Goal: Transaction & Acquisition: Purchase product/service

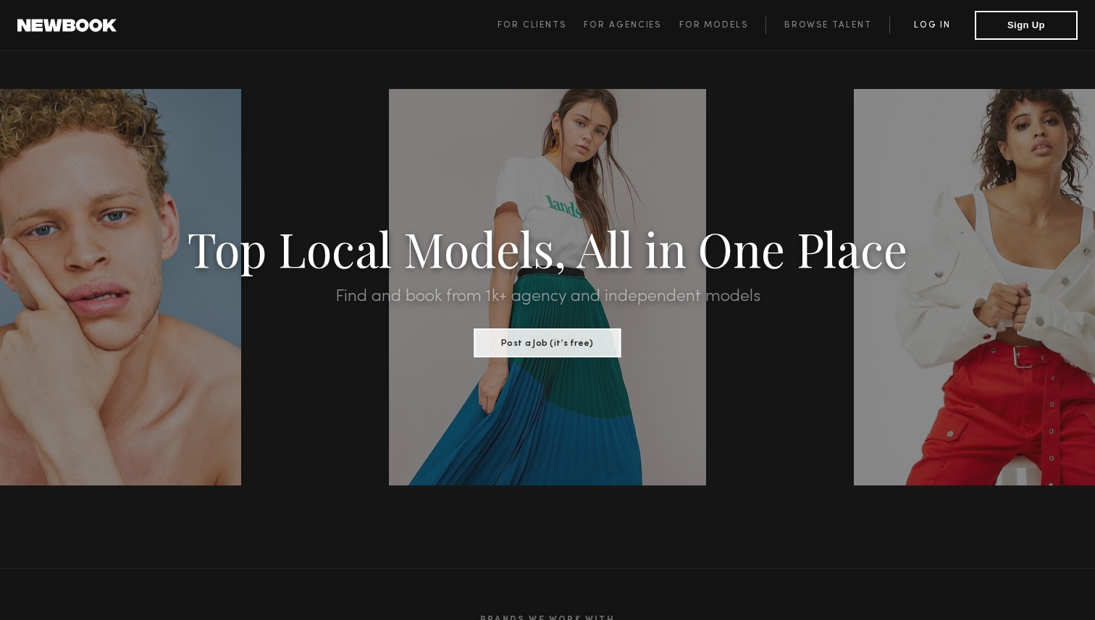
click at [913, 30] on link "Log in" at bounding box center [931, 25] width 85 height 17
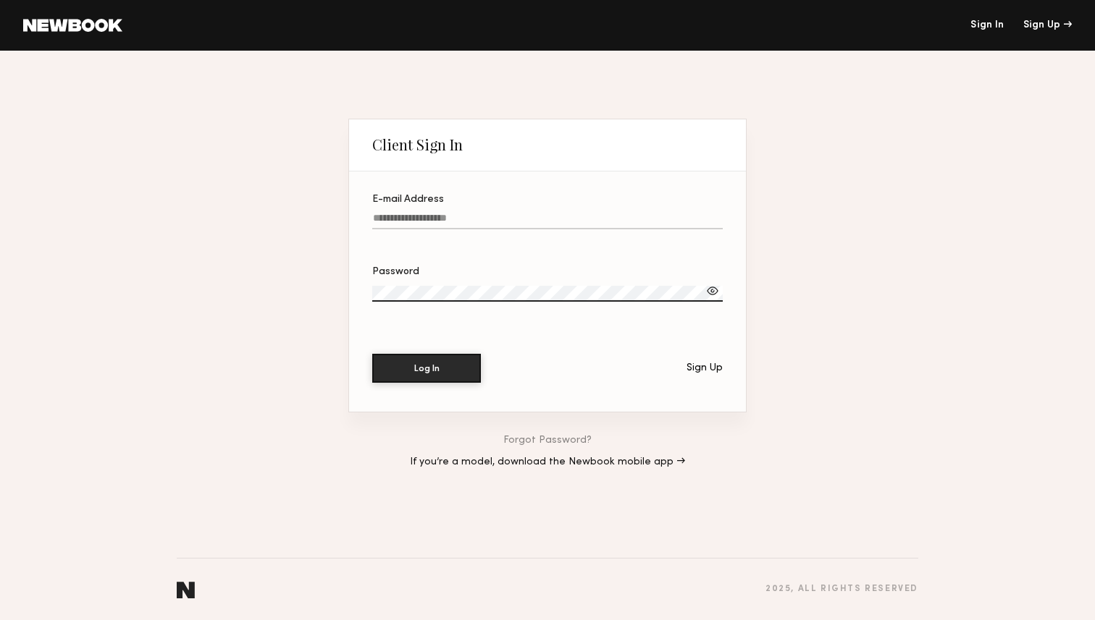
click at [455, 208] on label "E-mail Address" at bounding box center [547, 219] width 350 height 49
click at [455, 213] on input "E-mail Address" at bounding box center [547, 221] width 350 height 17
click at [453, 214] on input "E-mail Address" at bounding box center [547, 221] width 350 height 17
type input "**********"
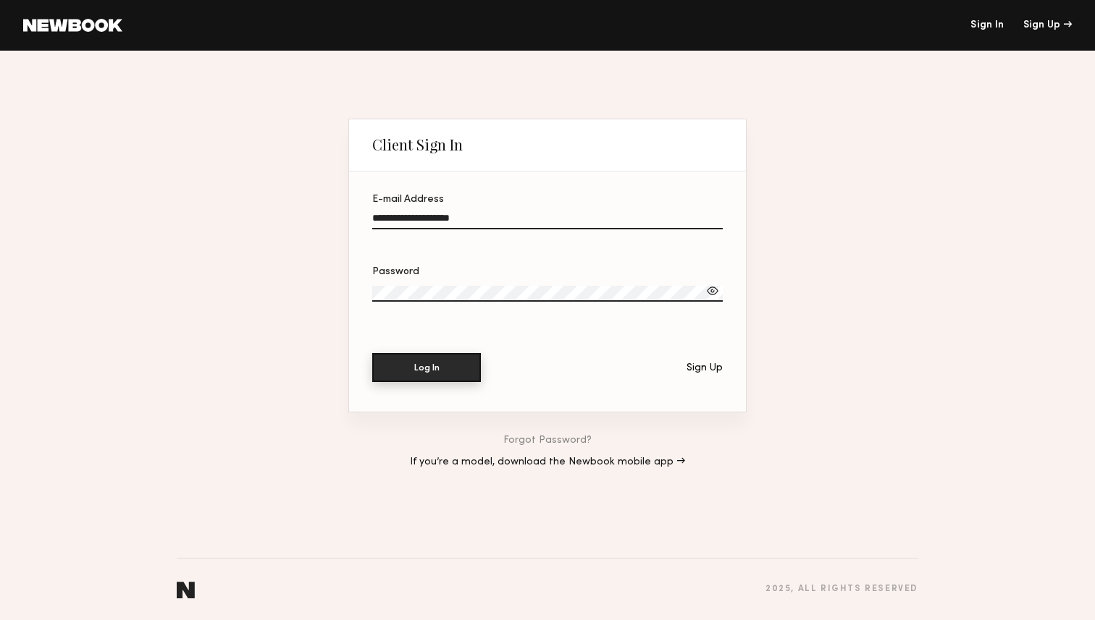
click at [423, 360] on button "Log In" at bounding box center [426, 367] width 109 height 29
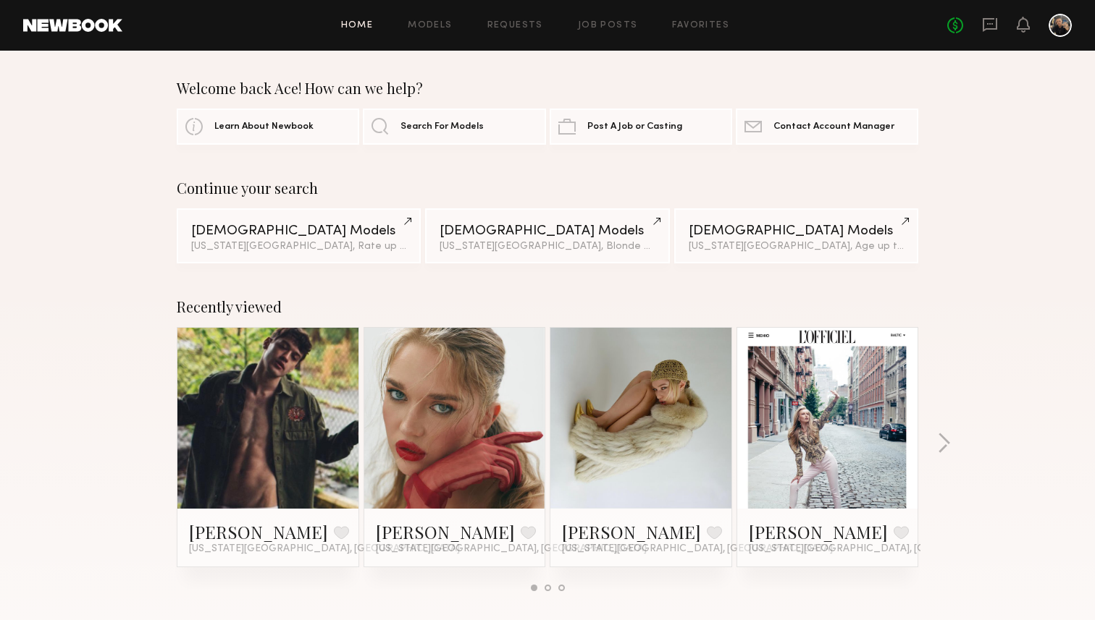
click at [277, 406] on link at bounding box center [268, 418] width 88 height 181
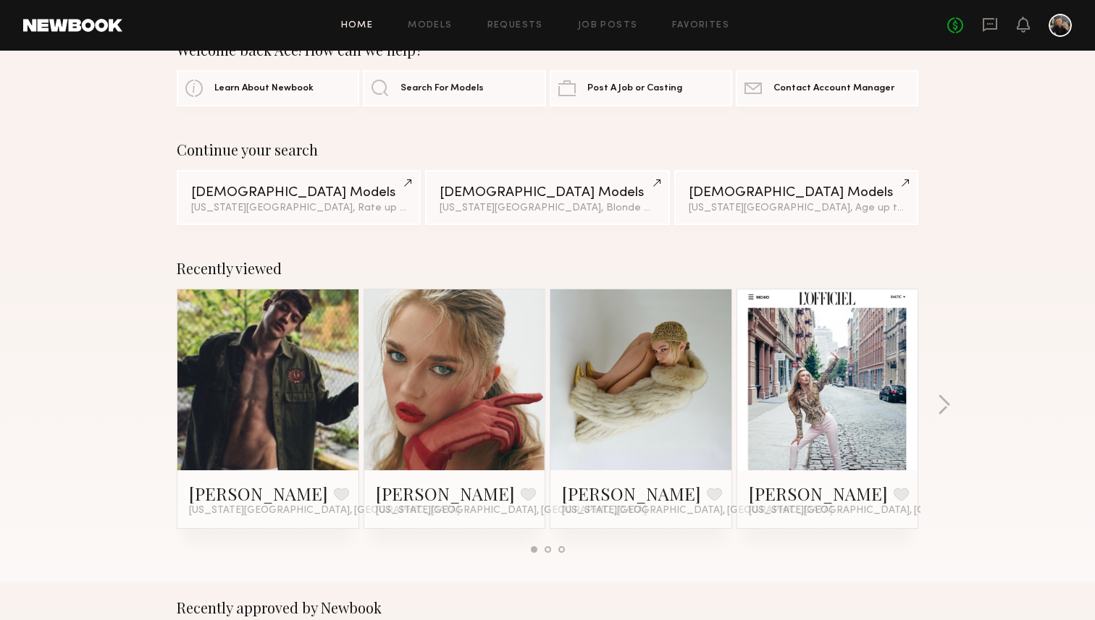
scroll to position [43, 0]
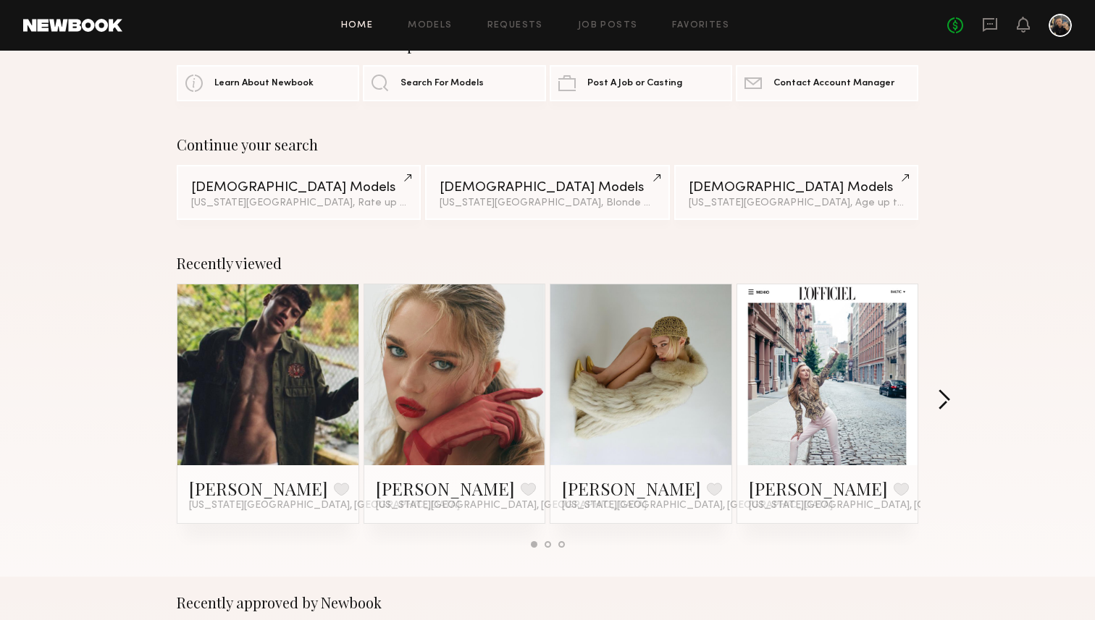
click at [946, 395] on button "button" at bounding box center [944, 401] width 14 height 24
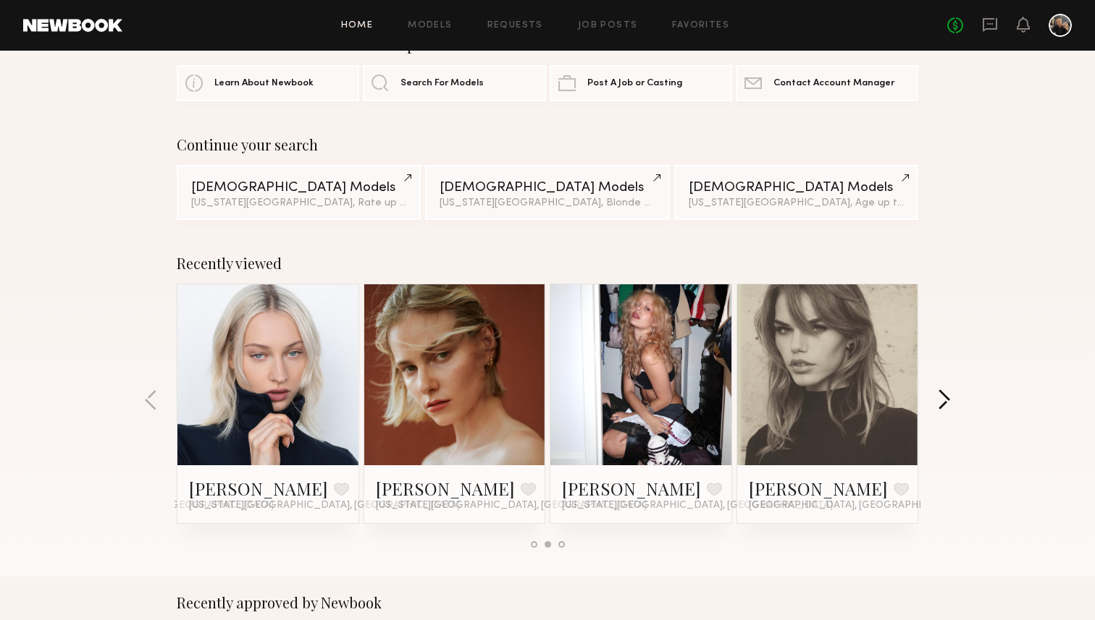
click at [946, 396] on button "button" at bounding box center [944, 401] width 14 height 24
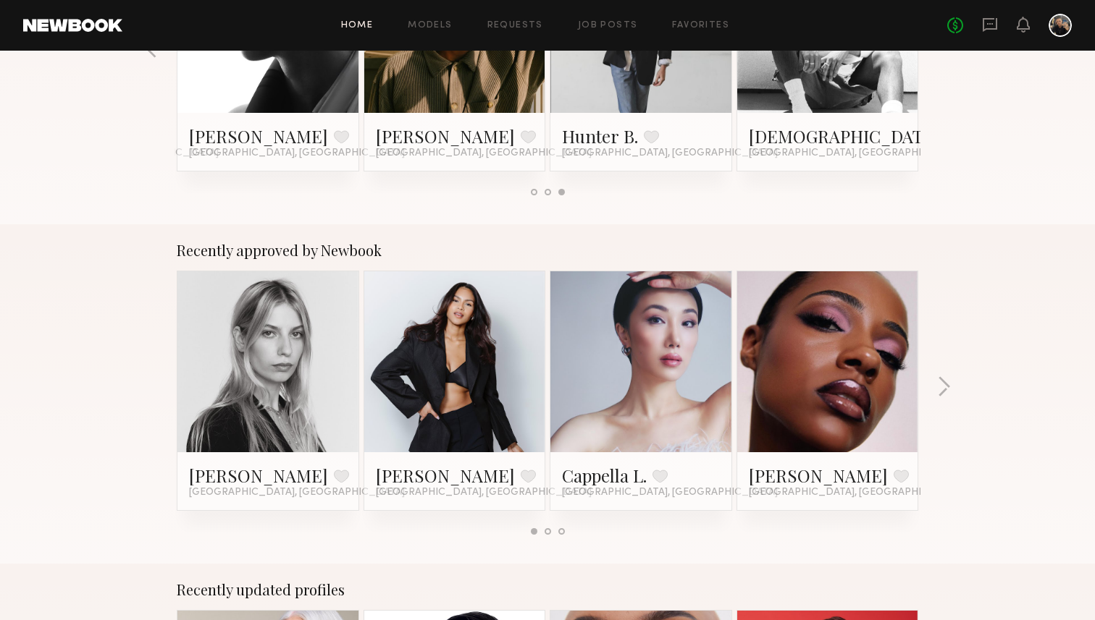
scroll to position [421, 0]
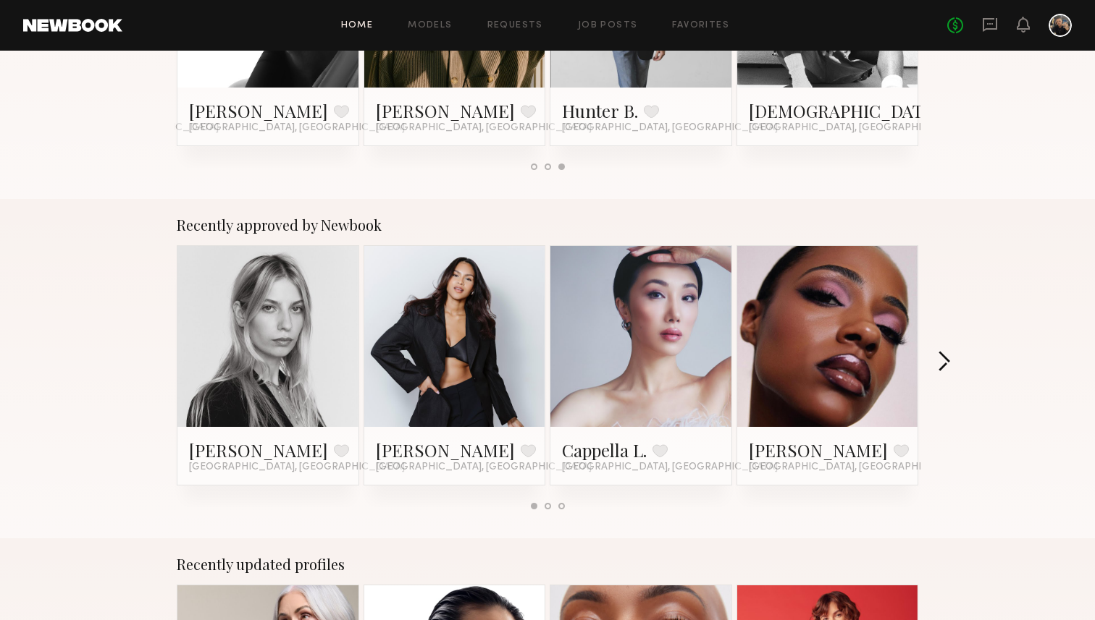
click at [942, 358] on button "button" at bounding box center [944, 363] width 14 height 24
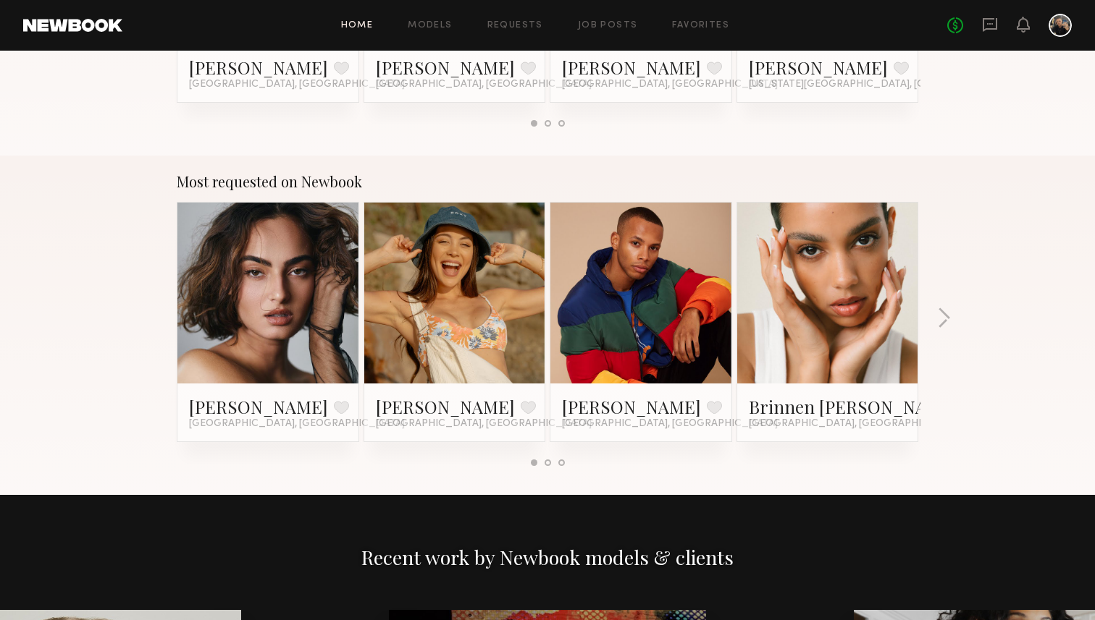
scroll to position [1145, 0]
click at [431, 24] on link "Models" at bounding box center [430, 25] width 44 height 9
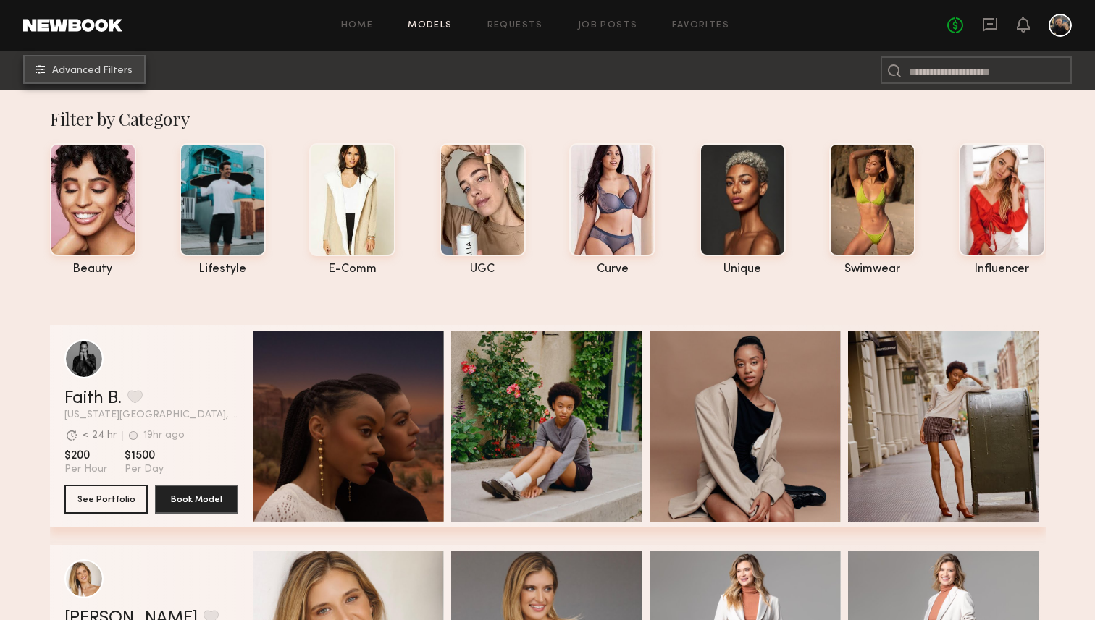
click at [97, 62] on button "Advanced Filters" at bounding box center [84, 69] width 122 height 29
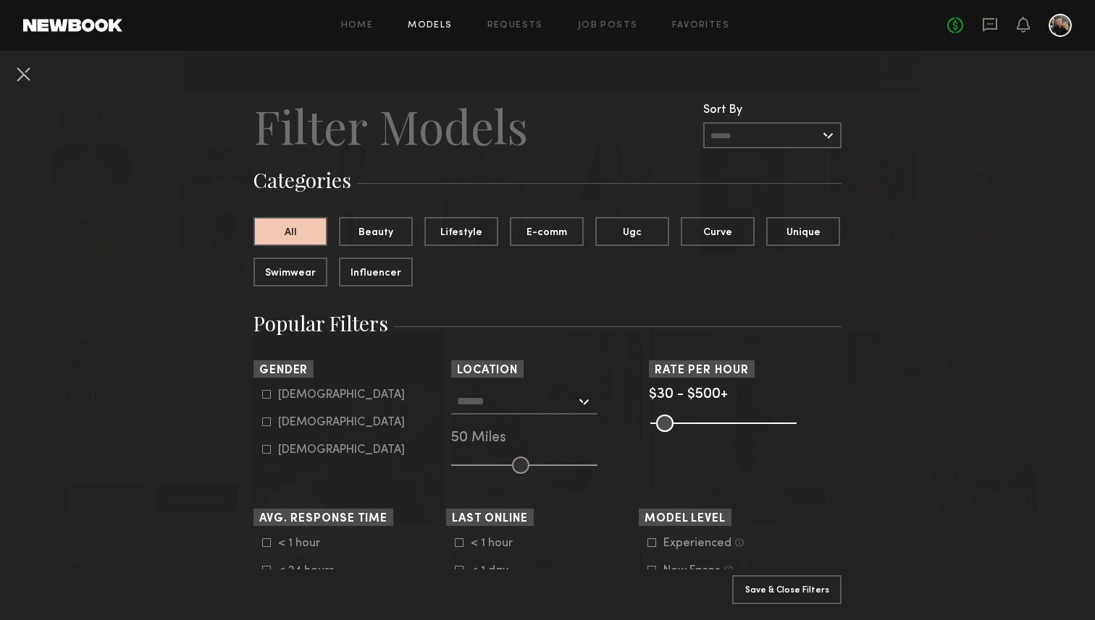
click at [292, 394] on div "Male" at bounding box center [341, 395] width 127 height 9
type input "*"
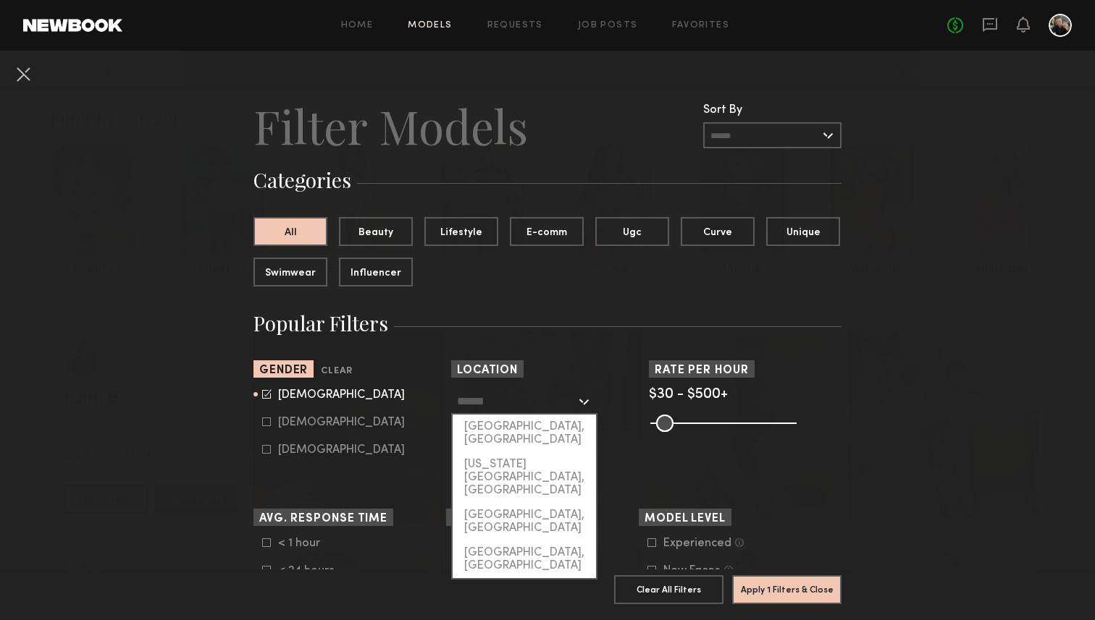
click at [551, 397] on input "text" at bounding box center [516, 401] width 119 height 25
click at [550, 452] on div "[US_STATE][GEOGRAPHIC_DATA], [GEOGRAPHIC_DATA]" at bounding box center [523, 477] width 143 height 51
type input "**********"
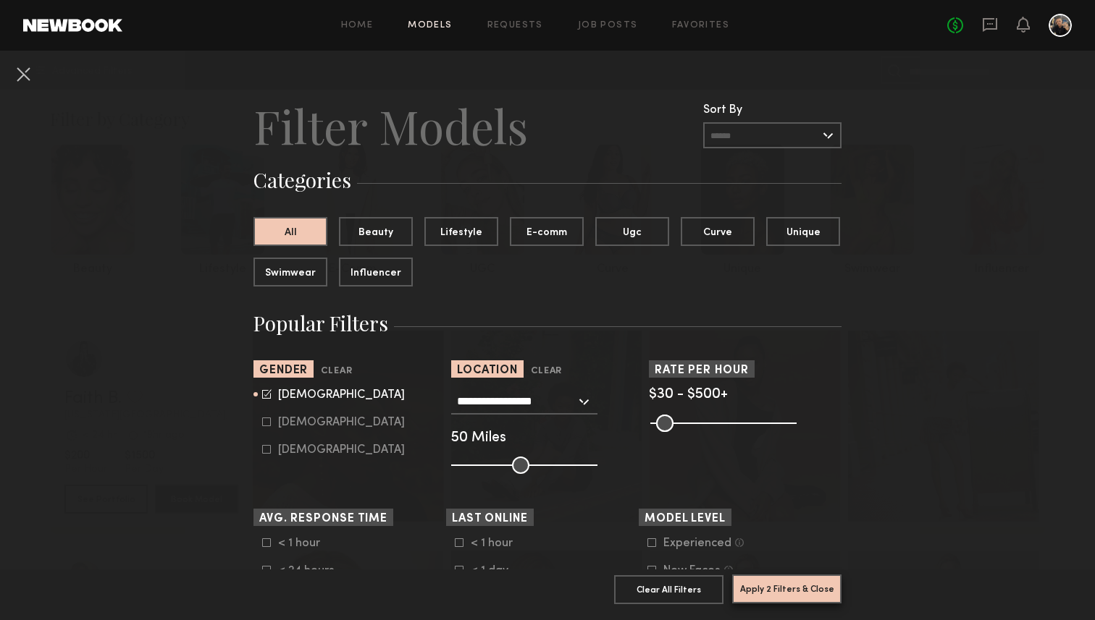
click at [796, 601] on button "Apply 2 Filters & Close" at bounding box center [786, 589] width 109 height 29
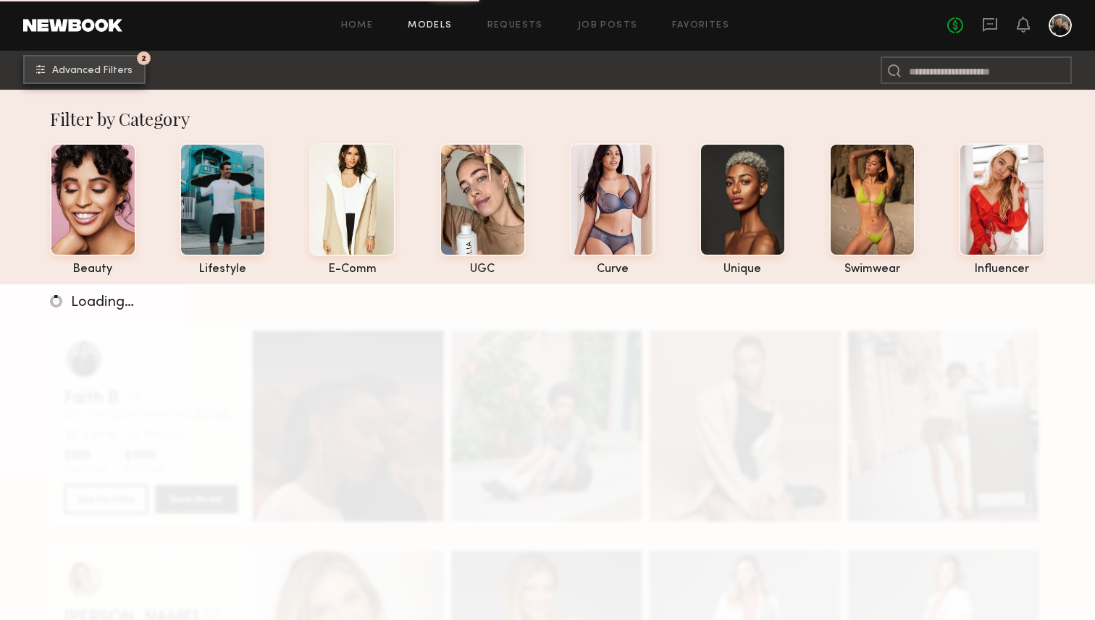
click at [117, 78] on button "2 Advanced Filters" at bounding box center [84, 69] width 122 height 29
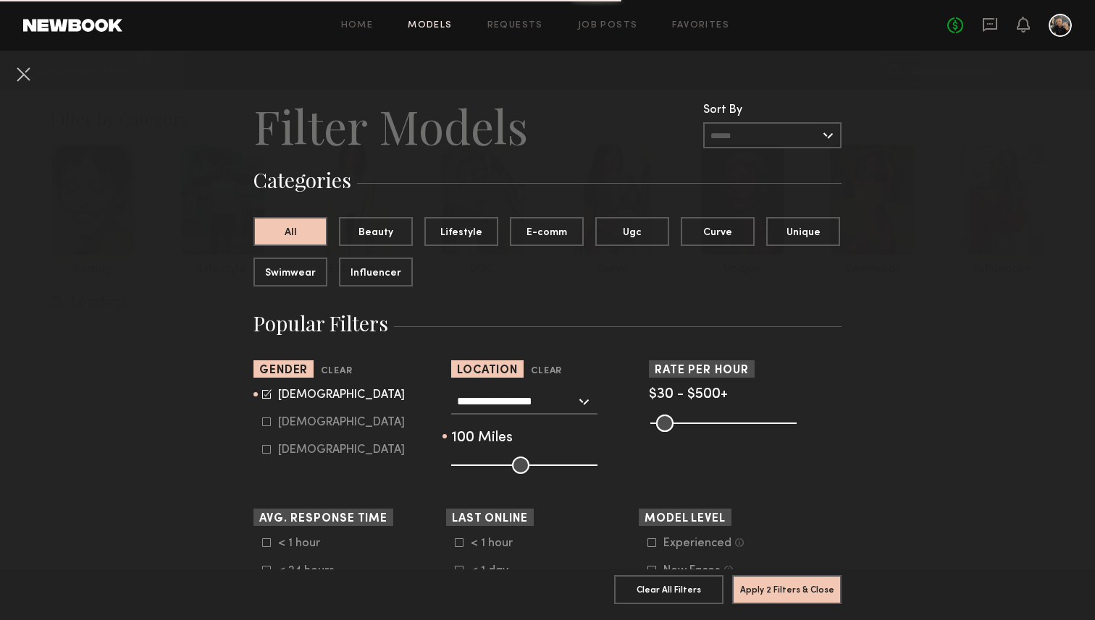
drag, startPoint x: 545, startPoint y: 470, endPoint x: 607, endPoint y: 463, distance: 61.9
type input "***"
click at [597, 463] on input "range" at bounding box center [524, 465] width 146 height 17
click at [786, 594] on button "Apply 2 Filters & Close" at bounding box center [786, 589] width 109 height 29
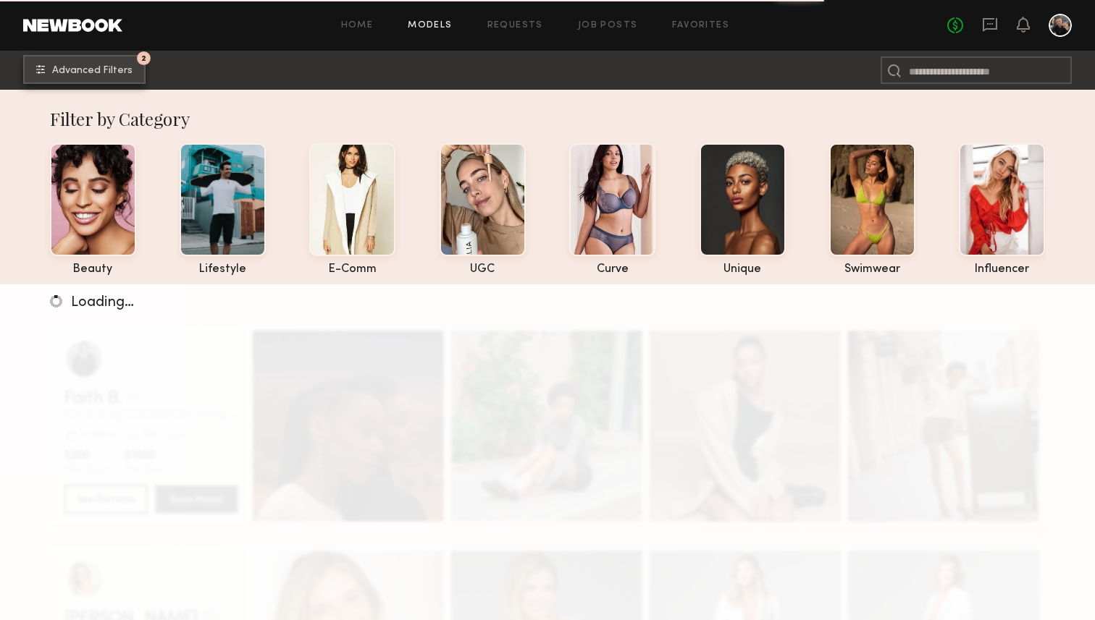
click at [121, 64] on button "2 Advanced Filters" at bounding box center [84, 69] width 122 height 29
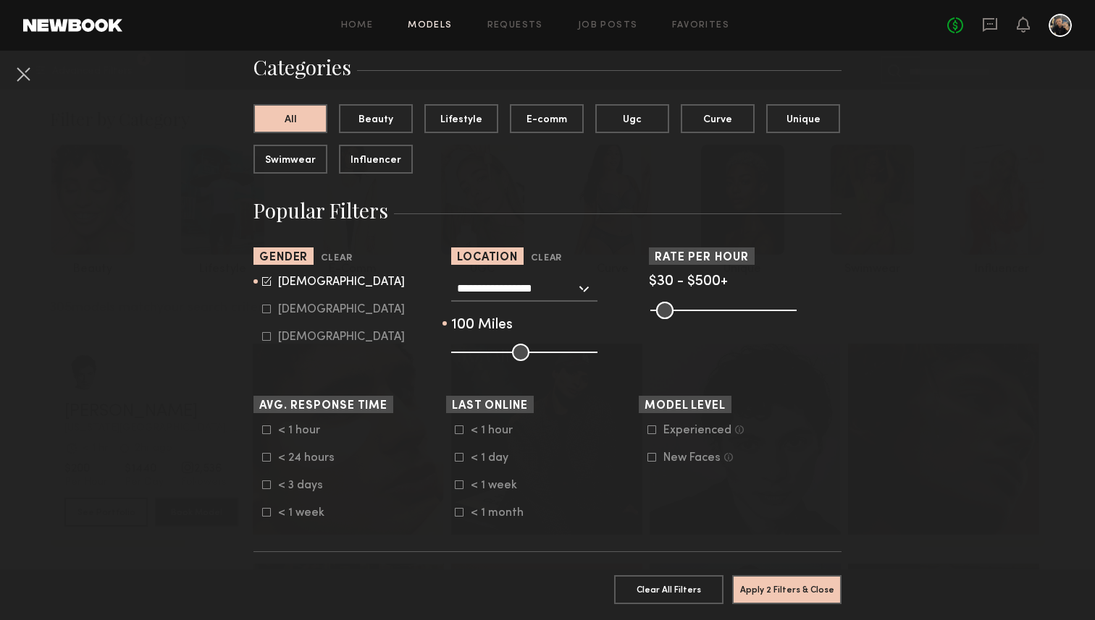
scroll to position [17, 0]
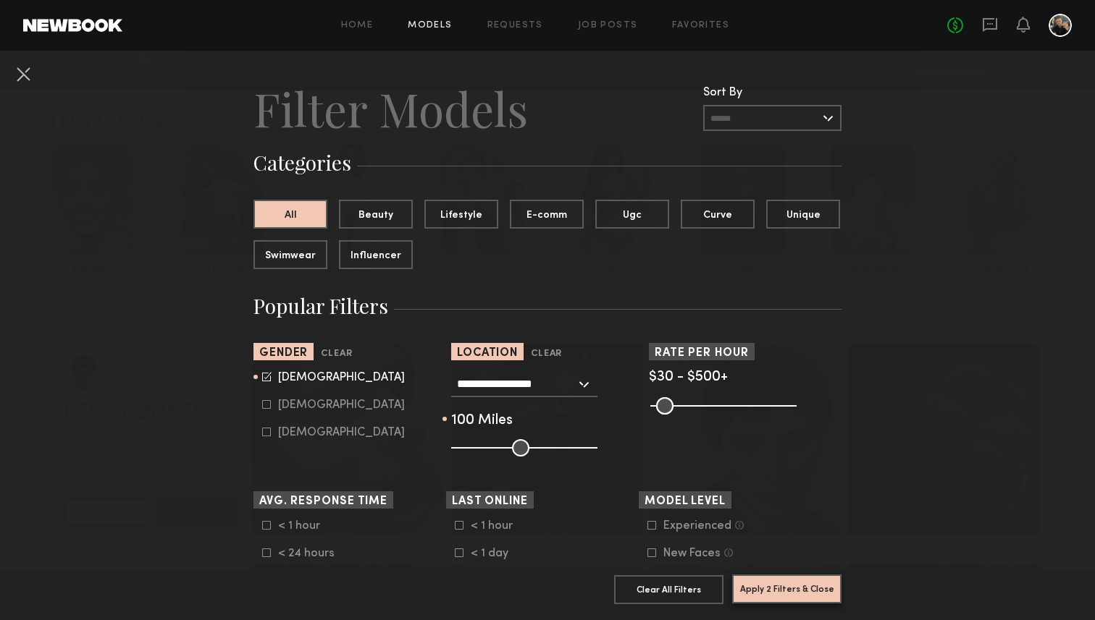
click at [795, 599] on button "Apply 2 Filters & Close" at bounding box center [786, 589] width 109 height 29
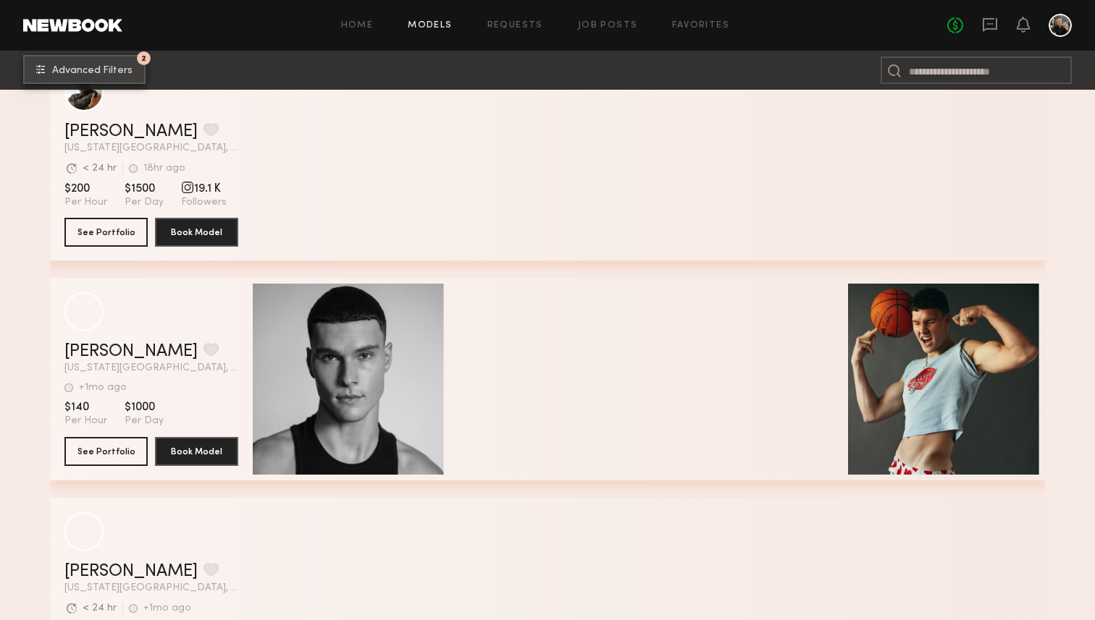
scroll to position [4698, 0]
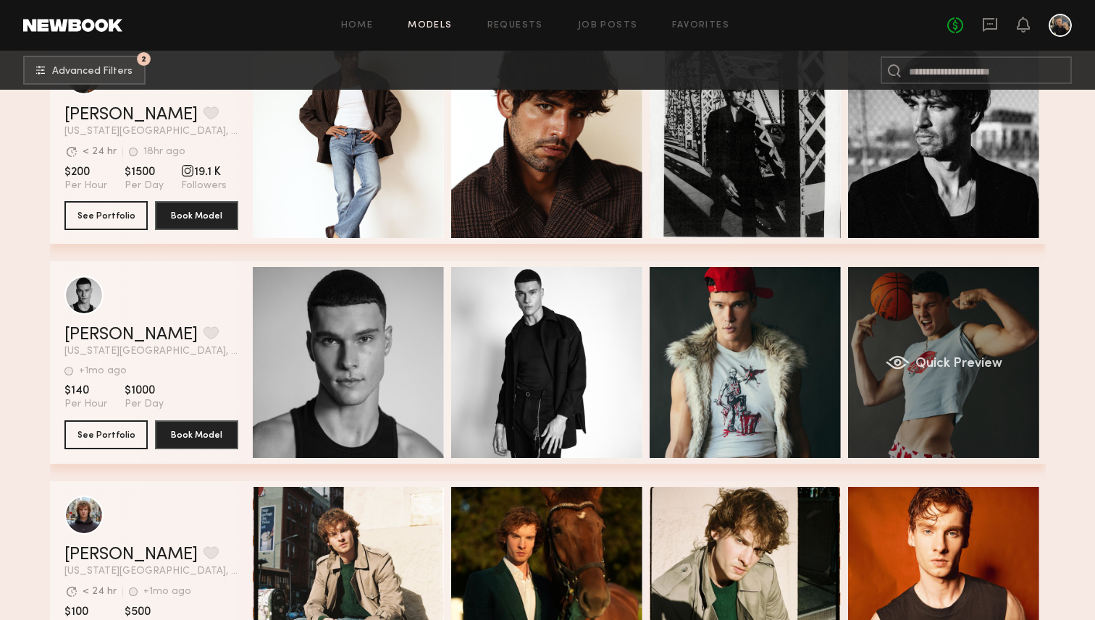
click at [948, 340] on div "Quick Preview" at bounding box center [943, 362] width 191 height 191
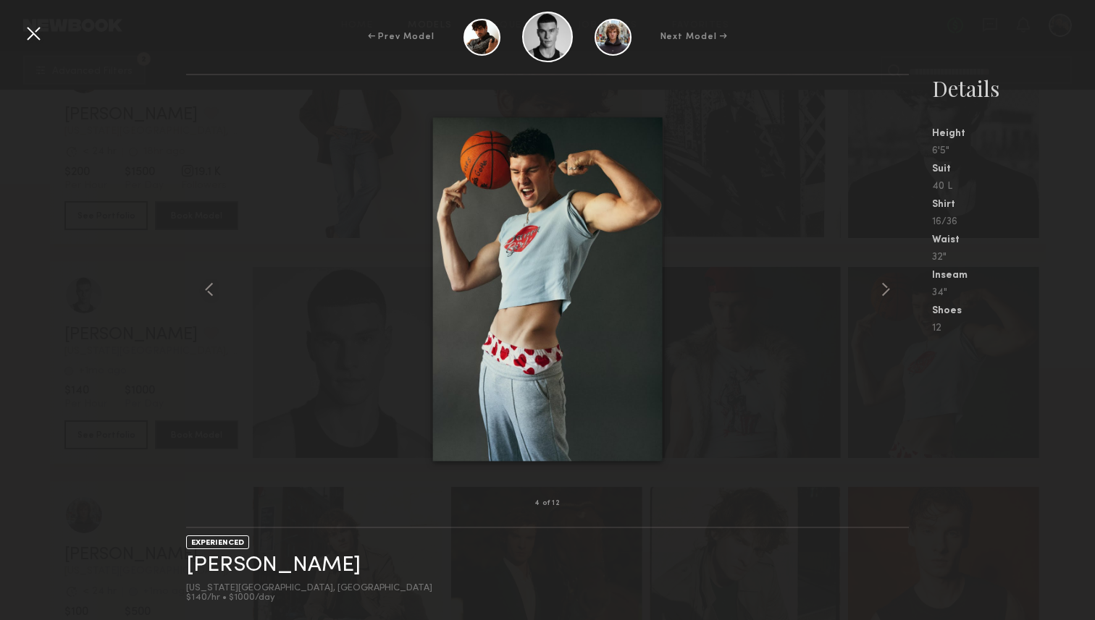
click at [843, 277] on div at bounding box center [547, 289] width 722 height 382
click at [882, 287] on common-icon at bounding box center [885, 289] width 23 height 23
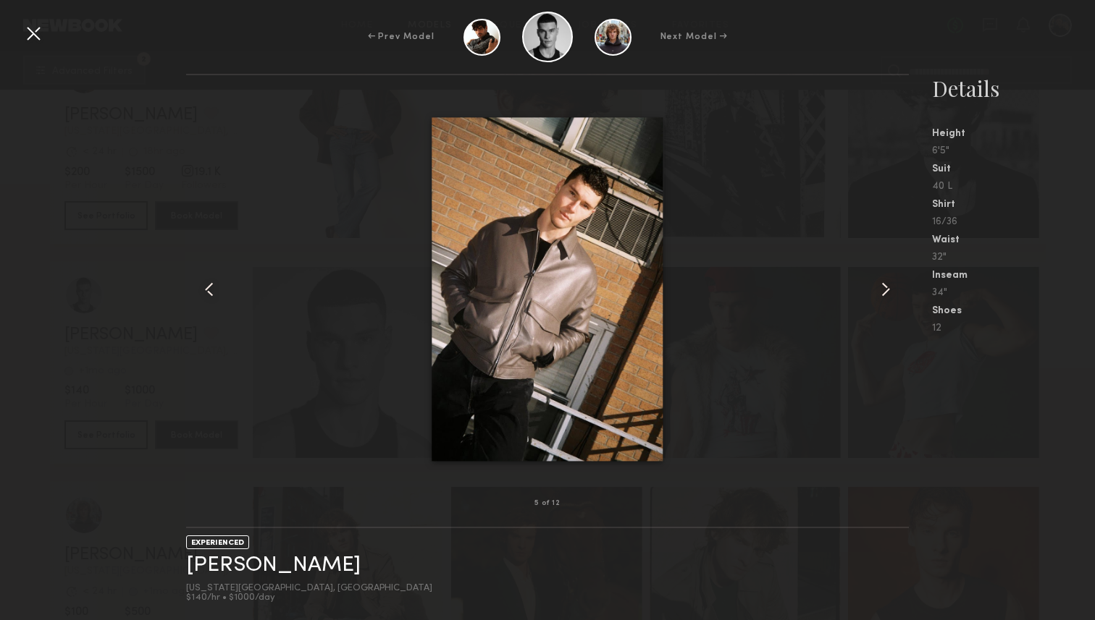
click at [882, 287] on common-icon at bounding box center [885, 289] width 23 height 23
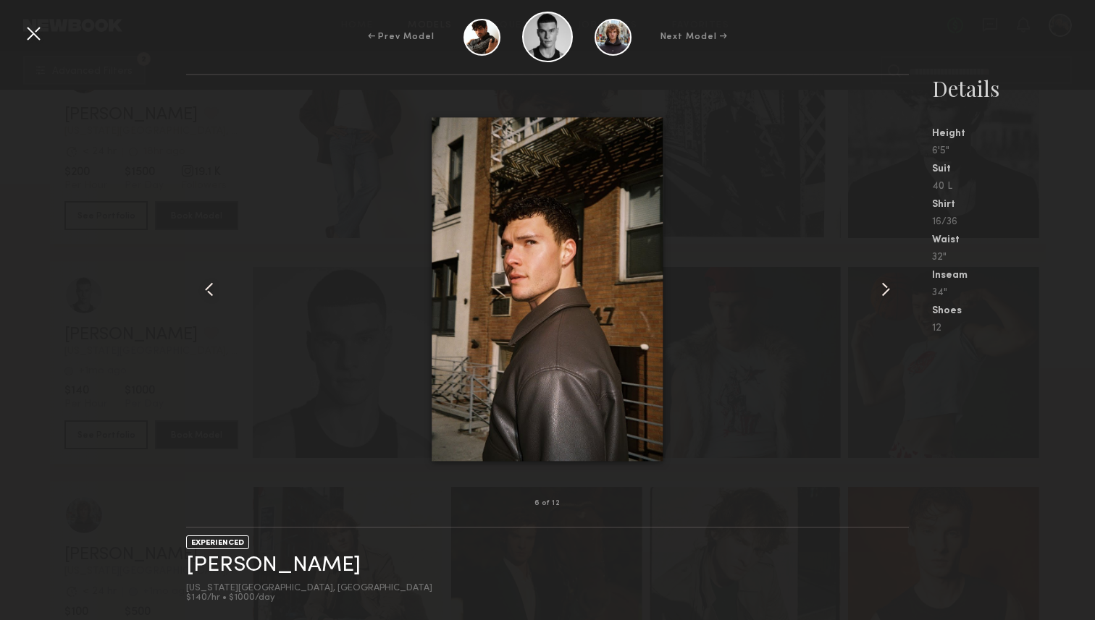
click at [882, 287] on common-icon at bounding box center [885, 289] width 23 height 23
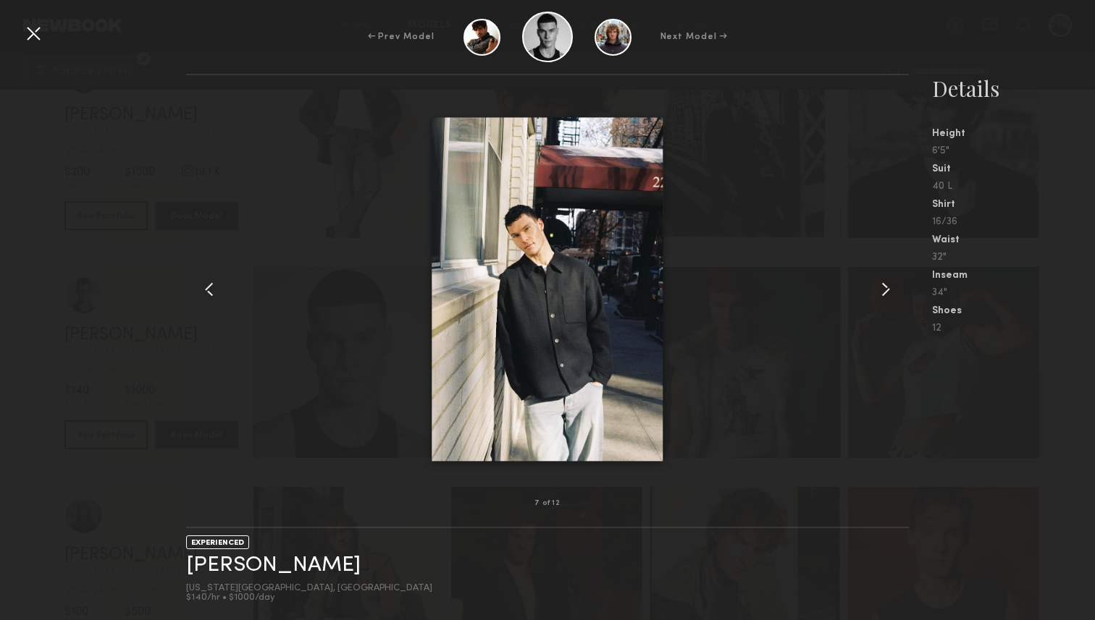
click at [882, 287] on common-icon at bounding box center [885, 289] width 23 height 23
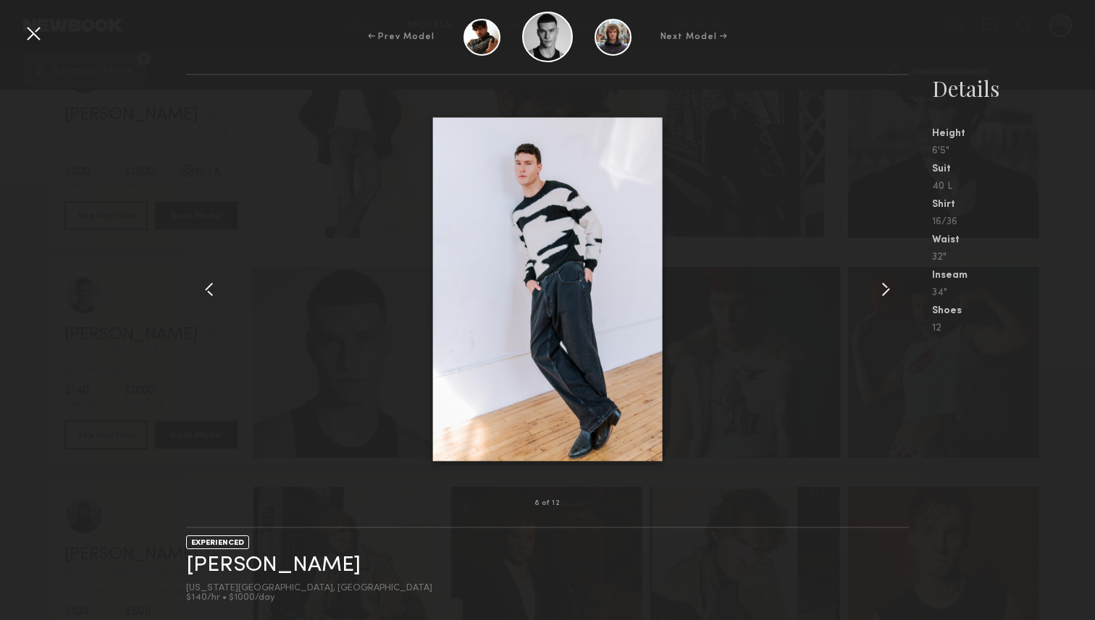
click at [882, 287] on common-icon at bounding box center [885, 289] width 23 height 23
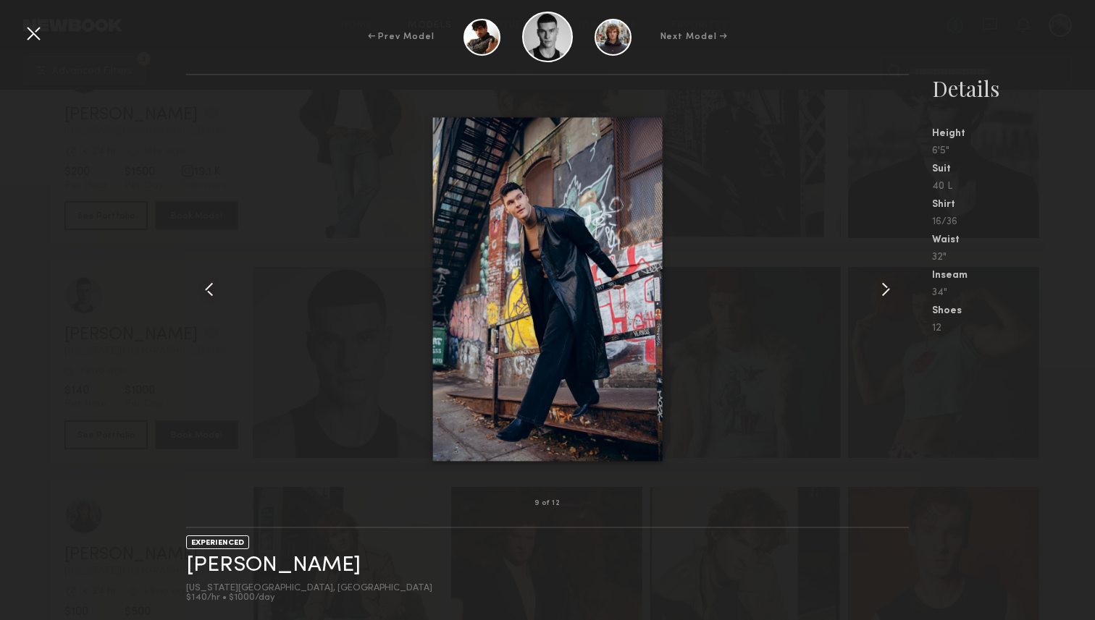
click at [882, 287] on common-icon at bounding box center [885, 289] width 23 height 23
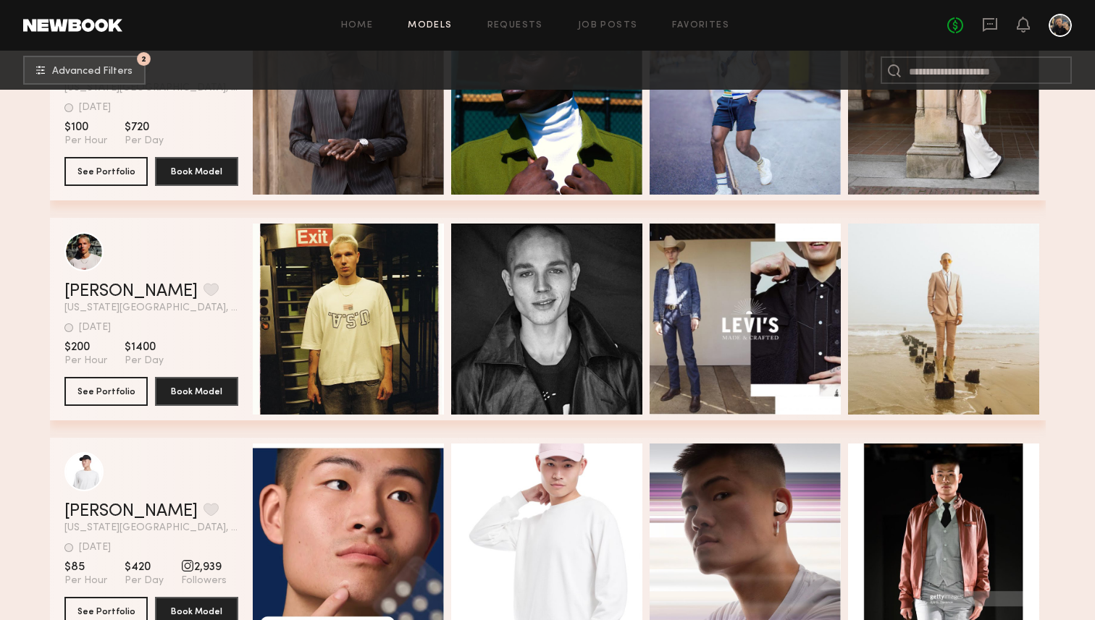
scroll to position [7044, 0]
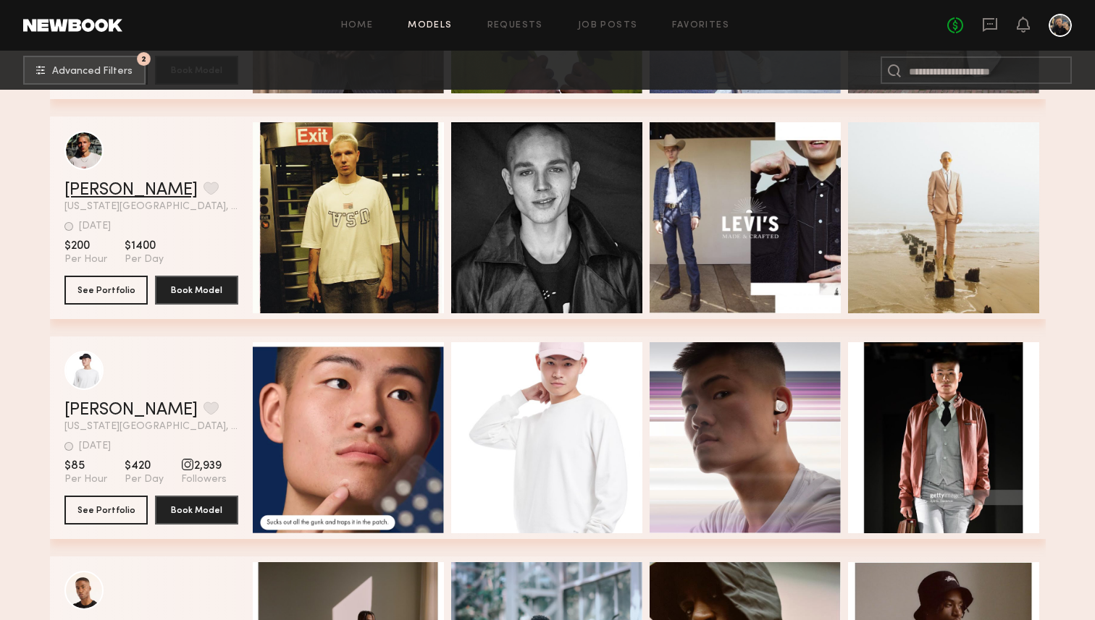
click at [97, 192] on link "[PERSON_NAME]" at bounding box center [130, 190] width 133 height 17
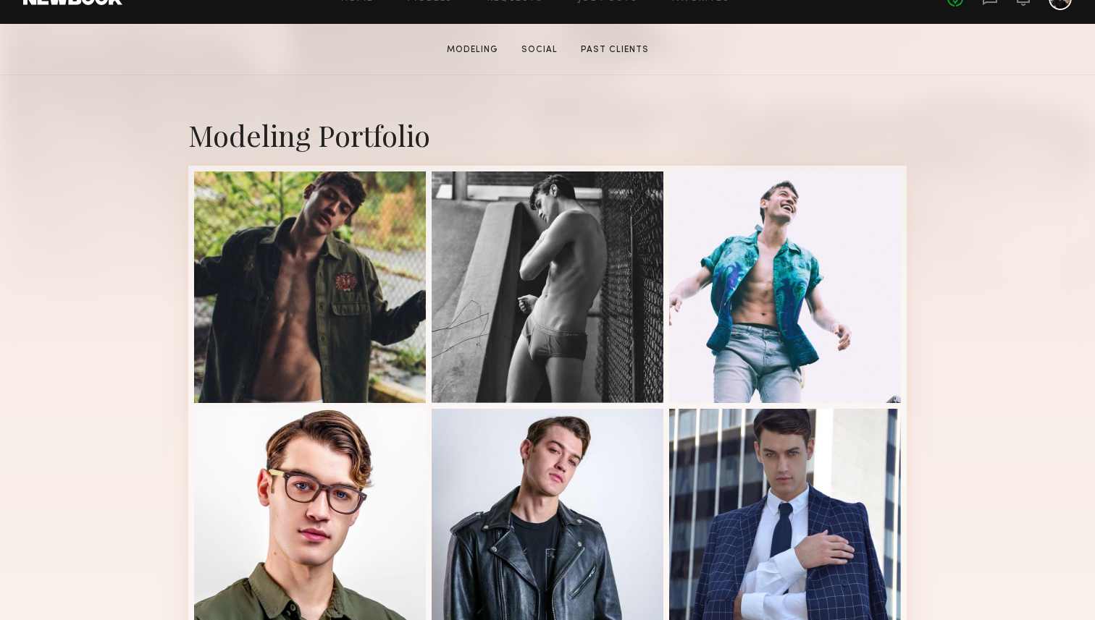
scroll to position [259, 0]
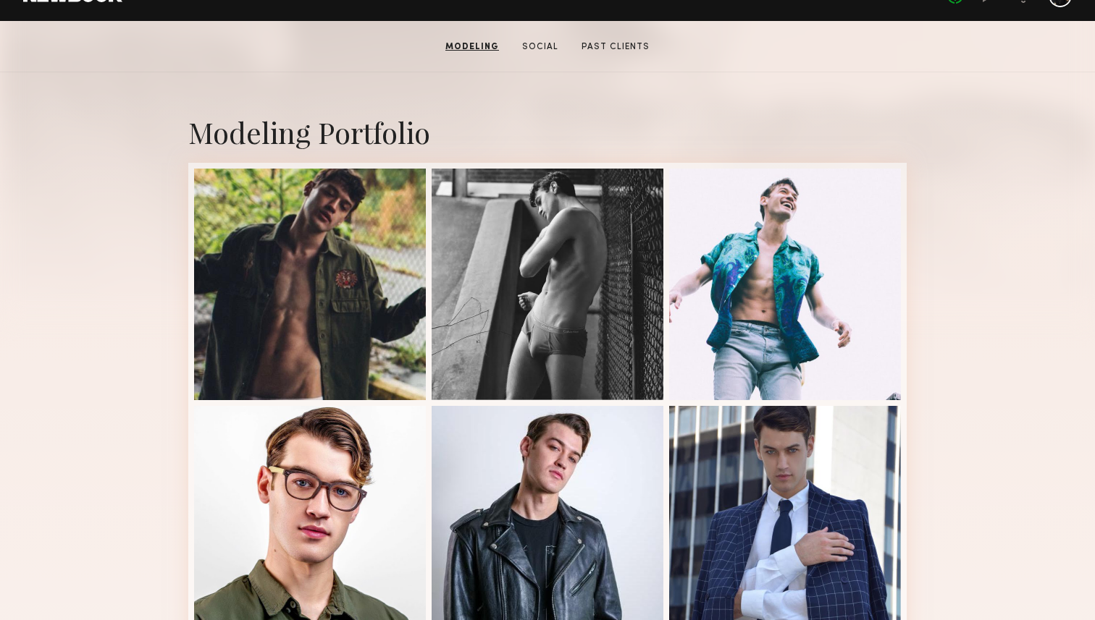
click at [486, 263] on div at bounding box center [547, 285] width 232 height 232
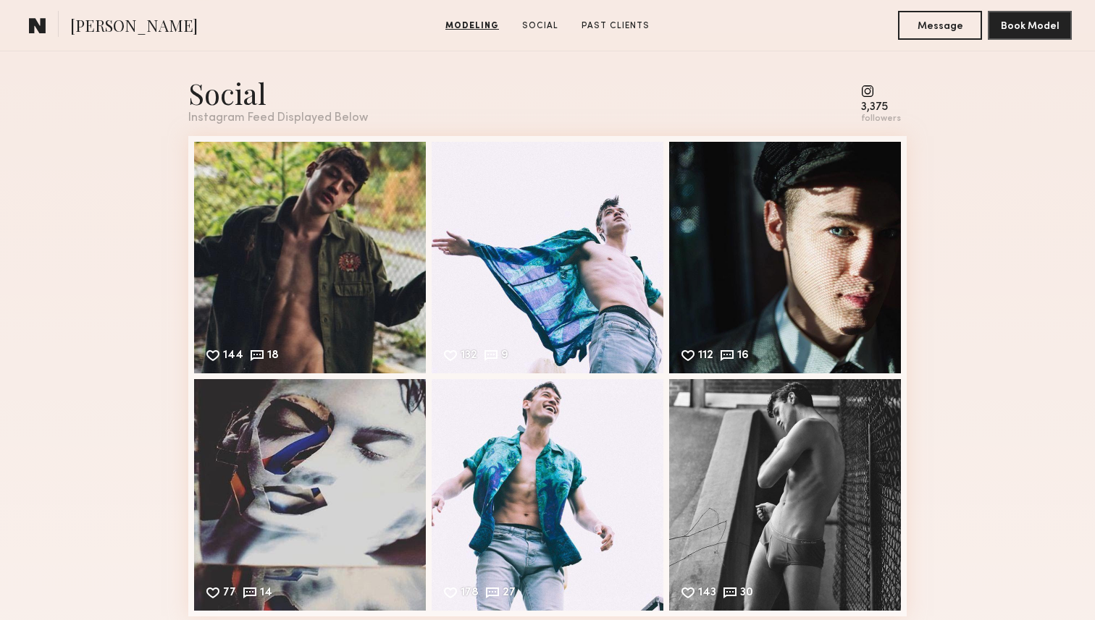
scroll to position [985, 0]
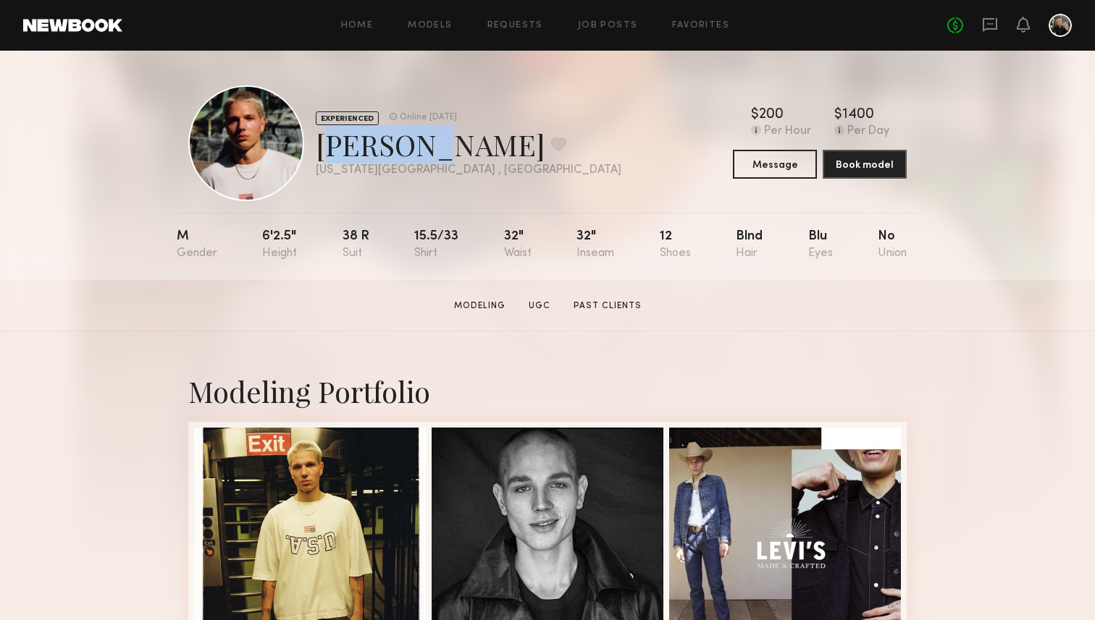
drag, startPoint x: 319, startPoint y: 147, endPoint x: 416, endPoint y: 145, distance: 96.3
click at [416, 145] on div "[PERSON_NAME] Favorite" at bounding box center [468, 144] width 305 height 38
copy div "Genadij"
